Goal: Participate in discussion: Engage in conversation with other users on a specific topic

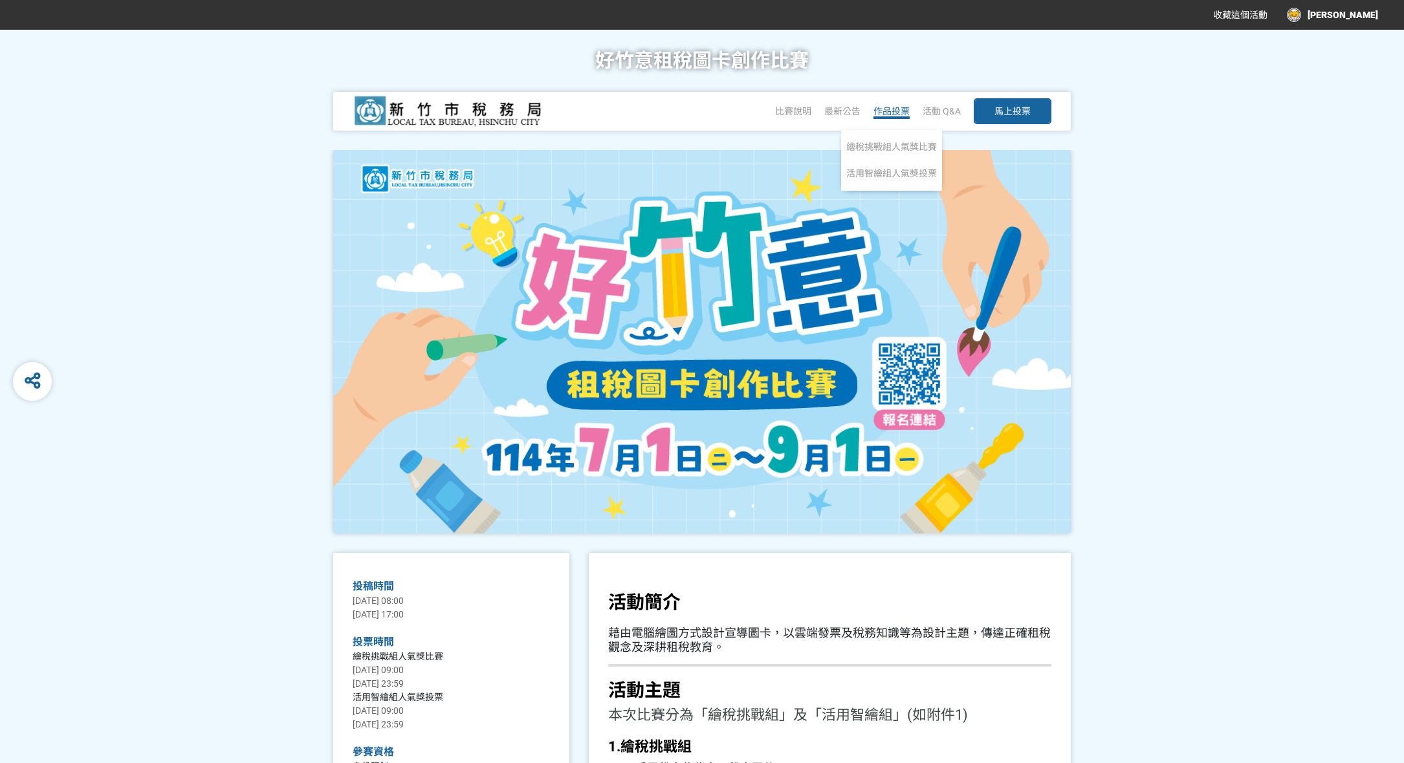
click at [879, 111] on span "作品投票" at bounding box center [891, 111] width 36 height 10
click at [878, 150] on span "繪稅挑戰組人氣獎比賽" at bounding box center [891, 147] width 91 height 10
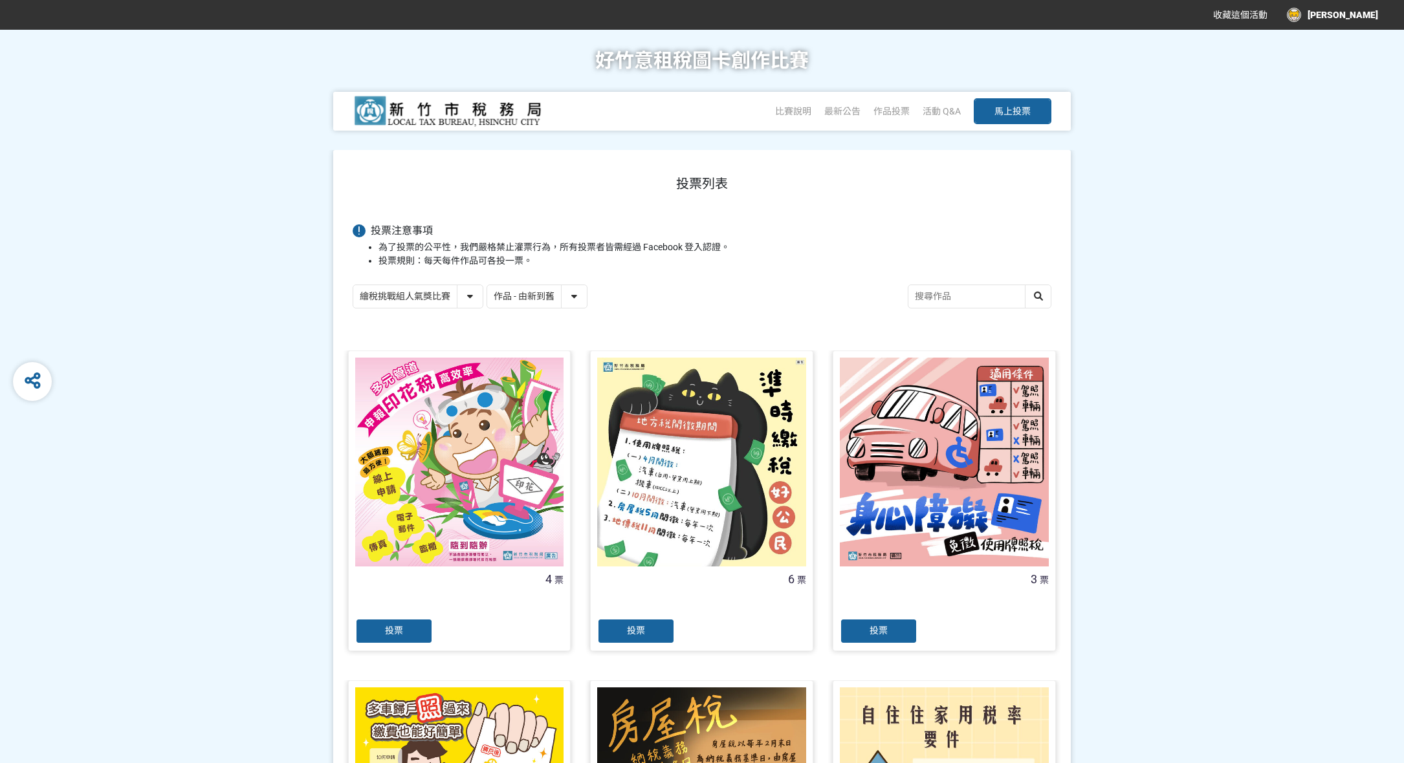
click at [568, 291] on select "作品 - 由新到舊 作品 - 由舊到新 票數 - 由多到少 票數 - 由少到多" at bounding box center [537, 296] width 100 height 23
select select "vote"
click at [487, 285] on select "作品 - 由新到舊 作品 - 由舊到新 票數 - 由多到少 票數 - 由少到多" at bounding box center [537, 296] width 100 height 23
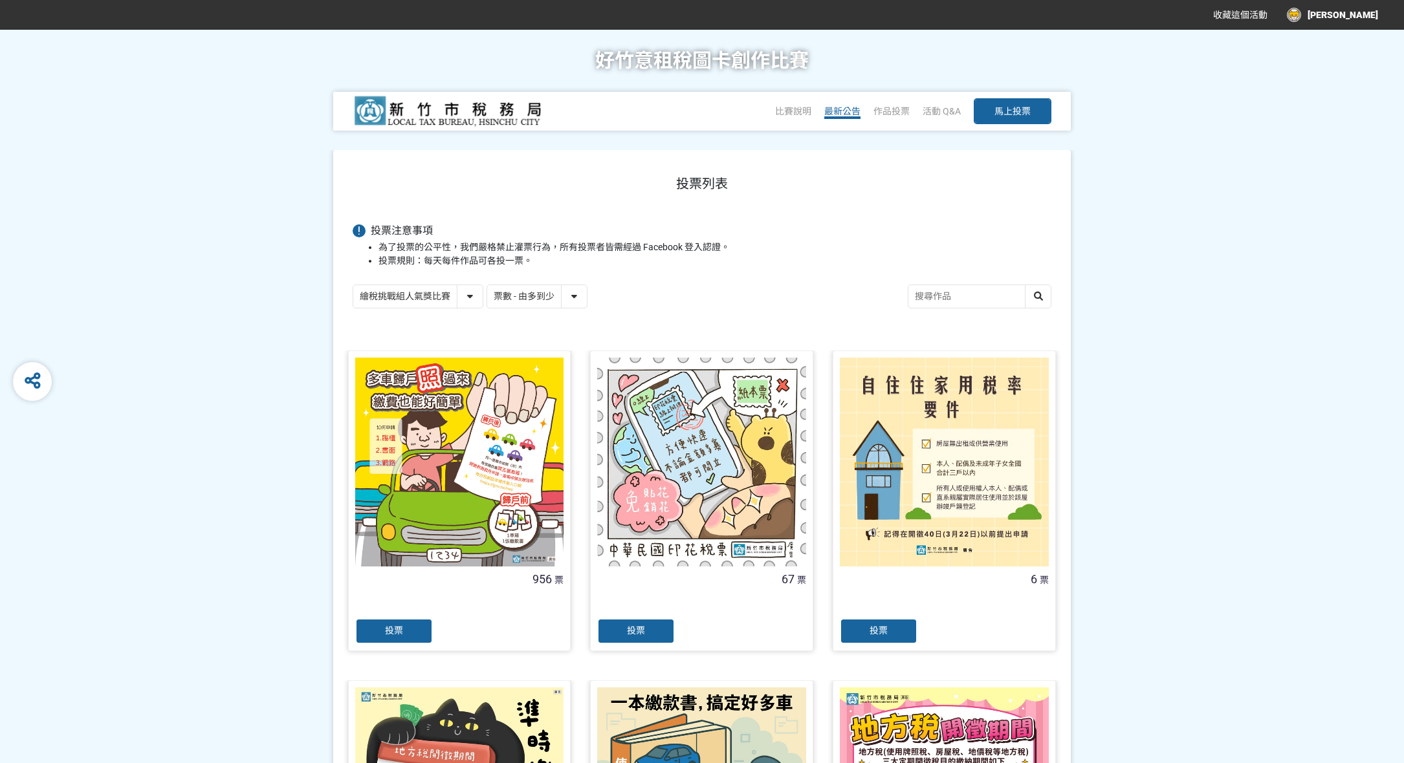
click at [842, 110] on span "最新公告" at bounding box center [842, 111] width 36 height 10
